Goal: Check status: Check status

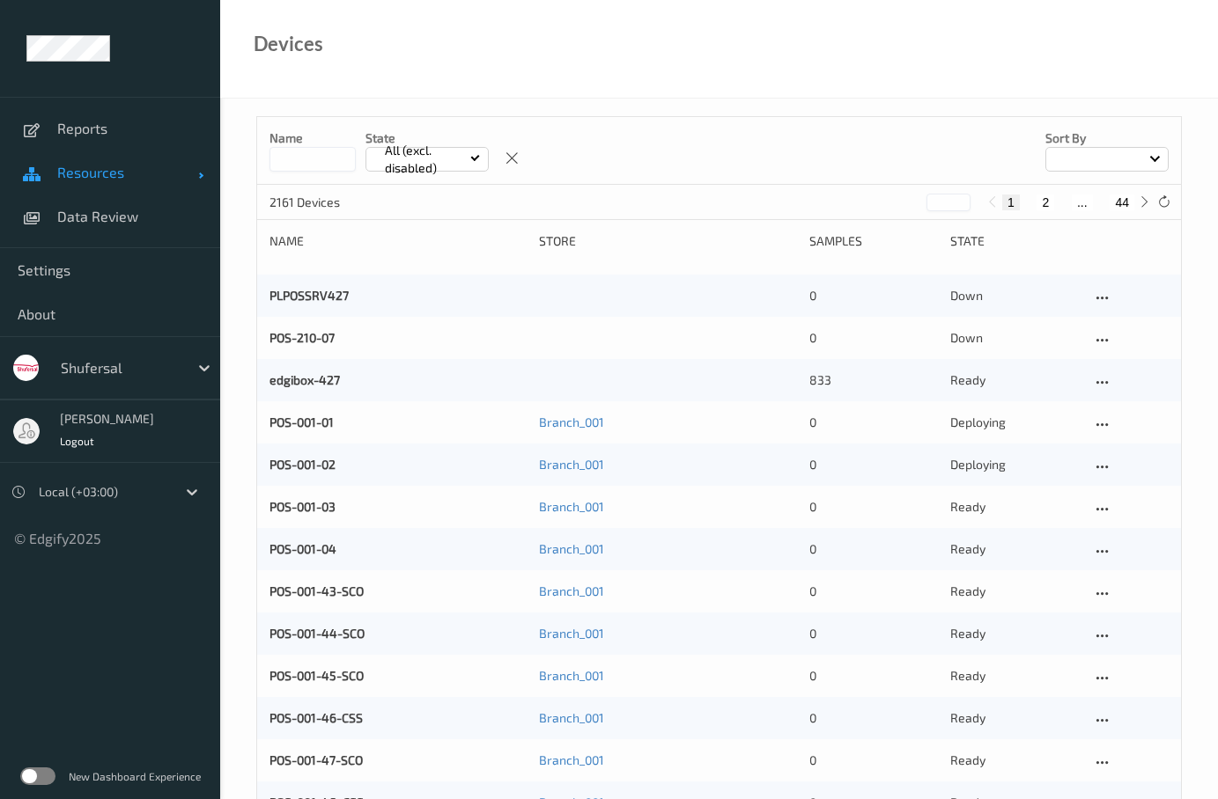
click at [95, 176] on span "Resources" at bounding box center [127, 173] width 141 height 18
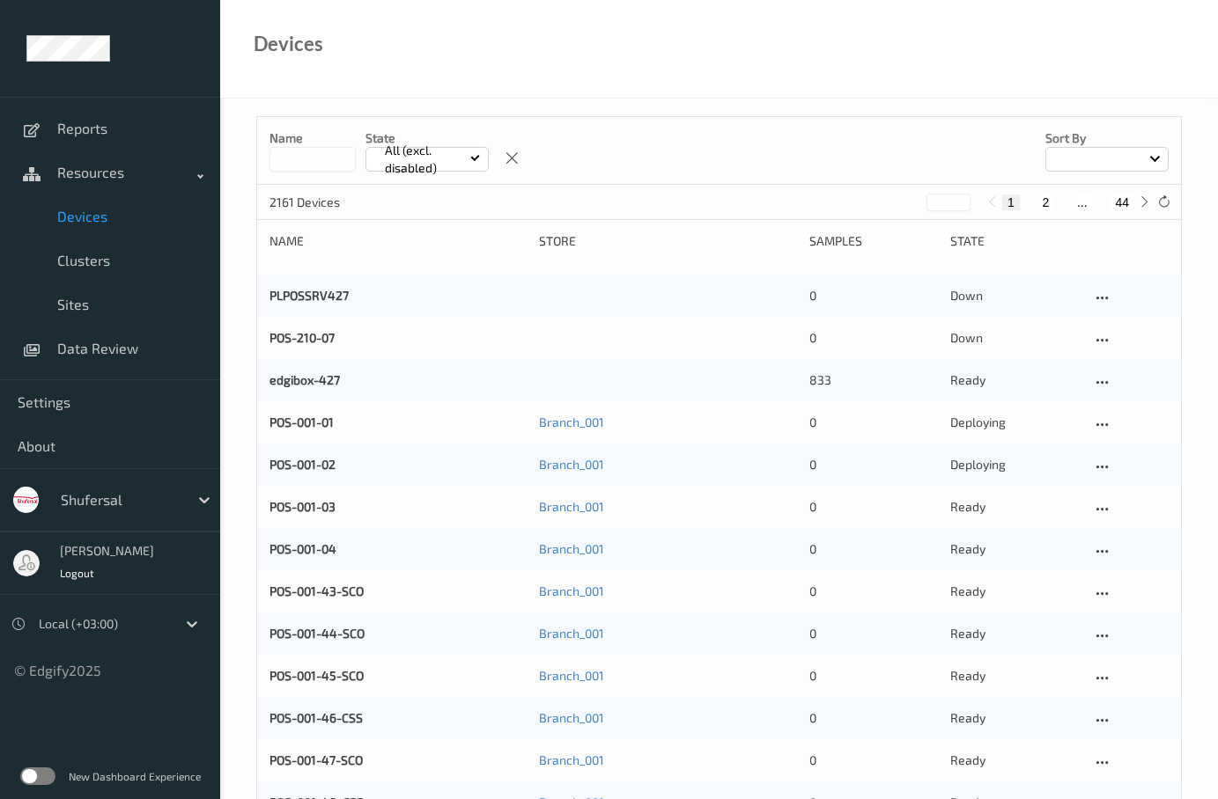
click at [102, 211] on span "Devices" at bounding box center [129, 217] width 145 height 18
click at [285, 158] on input at bounding box center [312, 159] width 86 height 25
click at [320, 163] on input "****" at bounding box center [312, 159] width 86 height 25
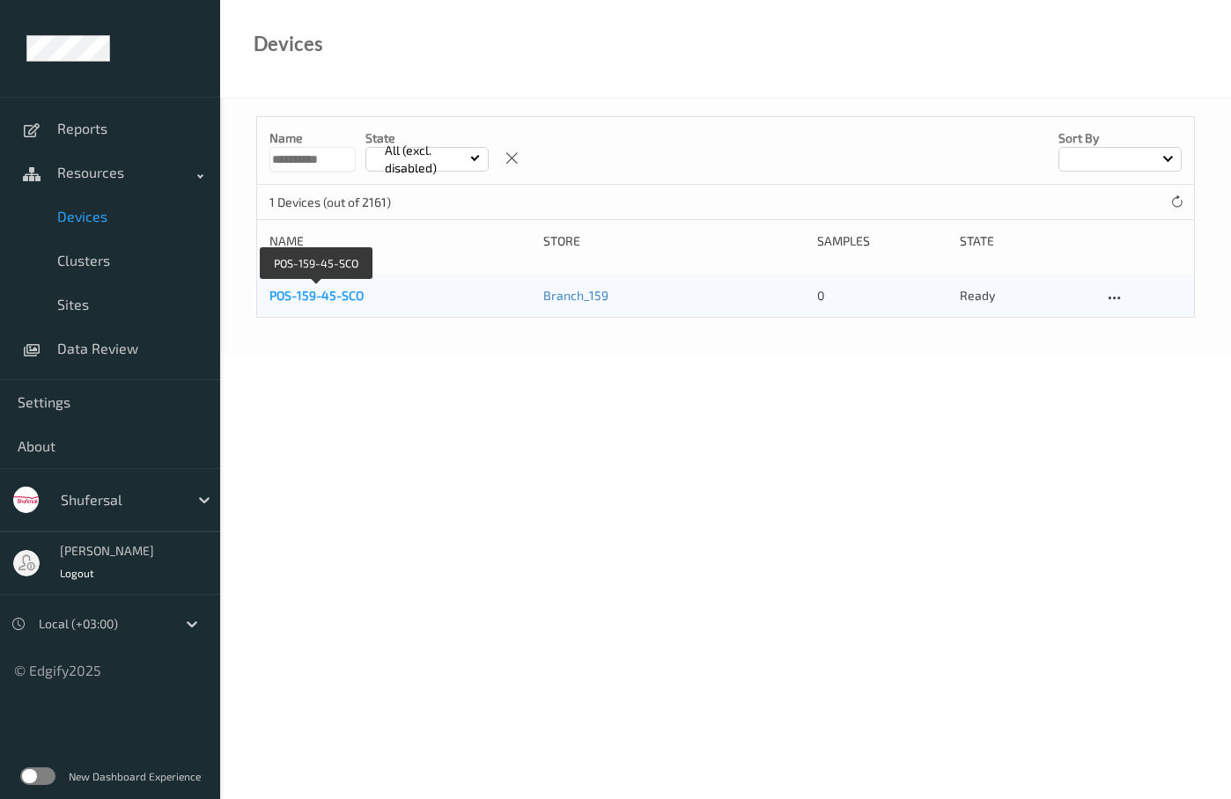
type input "**********"
click at [335, 298] on link "POS-159-45-SCO" at bounding box center [316, 295] width 94 height 15
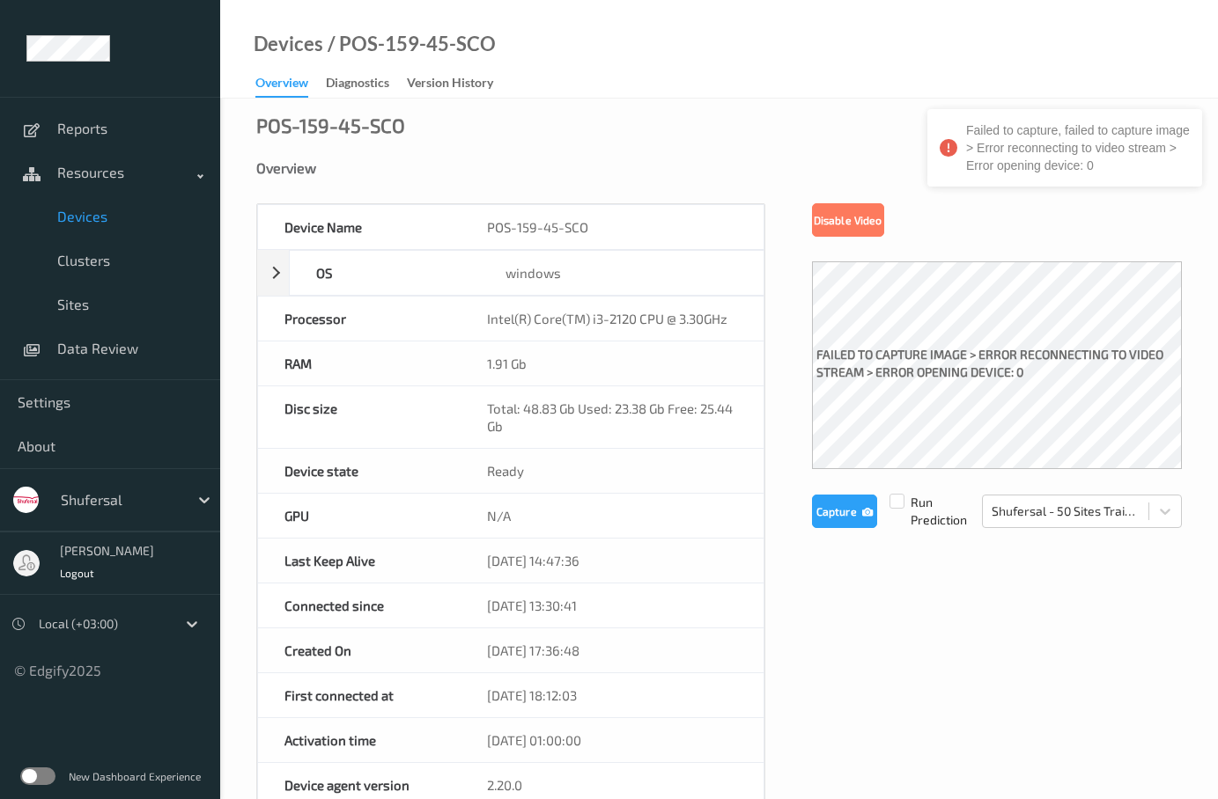
click at [968, 357] on label "failed to capture image > Error reconnecting to video stream > Error opening de…" at bounding box center [997, 366] width 370 height 48
click at [946, 364] on label "failed to capture image > Error reconnecting to video stream > Error opening de…" at bounding box center [997, 366] width 370 height 48
click at [912, 373] on label "failed to capture image > Error reconnecting to video stream > Error opening de…" at bounding box center [997, 366] width 370 height 48
click at [1034, 363] on label "failed to capture image > Error reconnecting to video stream > Error opening de…" at bounding box center [997, 366] width 370 height 48
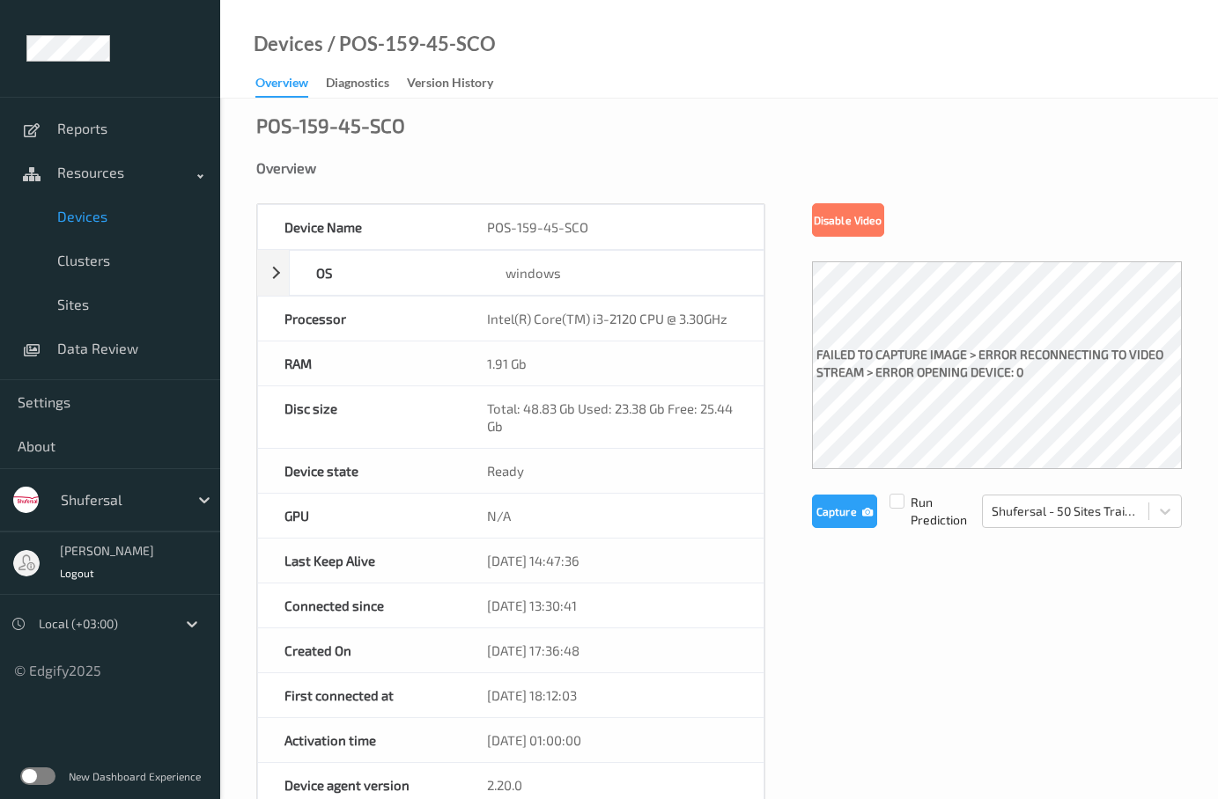
click at [953, 379] on label "failed to capture image > Error reconnecting to video stream > Error opening de…" at bounding box center [997, 366] width 370 height 48
